Goal: Task Accomplishment & Management: Manage account settings

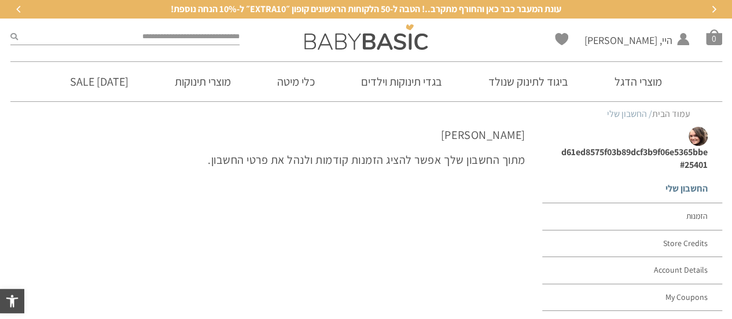
click at [692, 190] on link "החשבון שלי" at bounding box center [631, 189] width 179 height 28
